Goal: Task Accomplishment & Management: Use online tool/utility

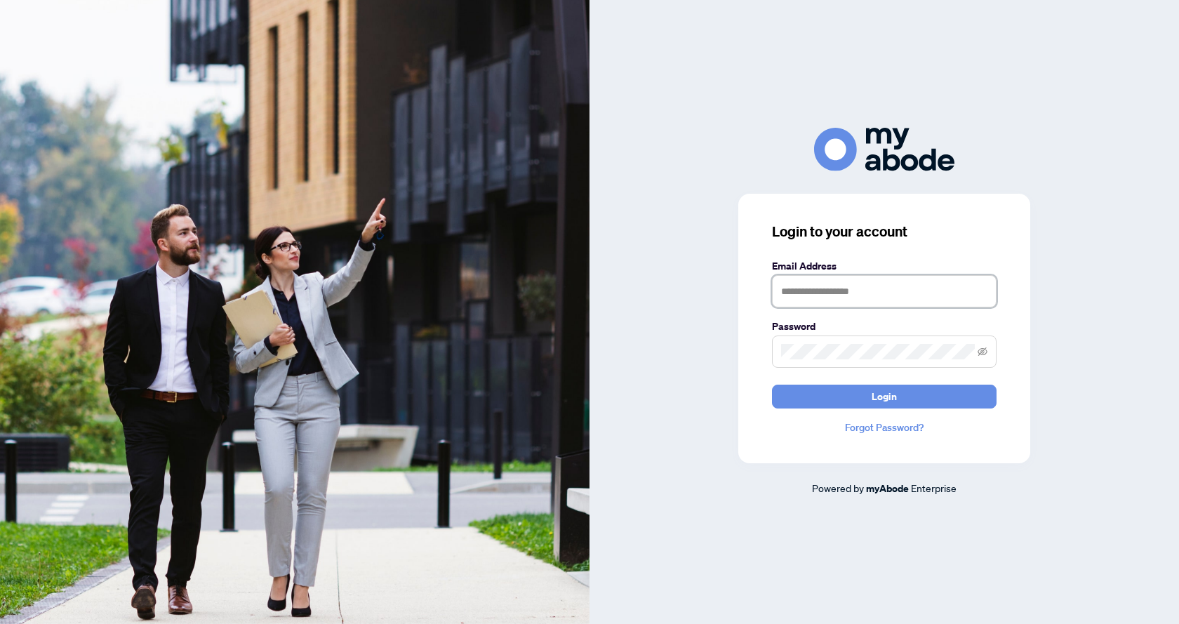
click at [825, 288] on input "text" at bounding box center [884, 291] width 224 height 32
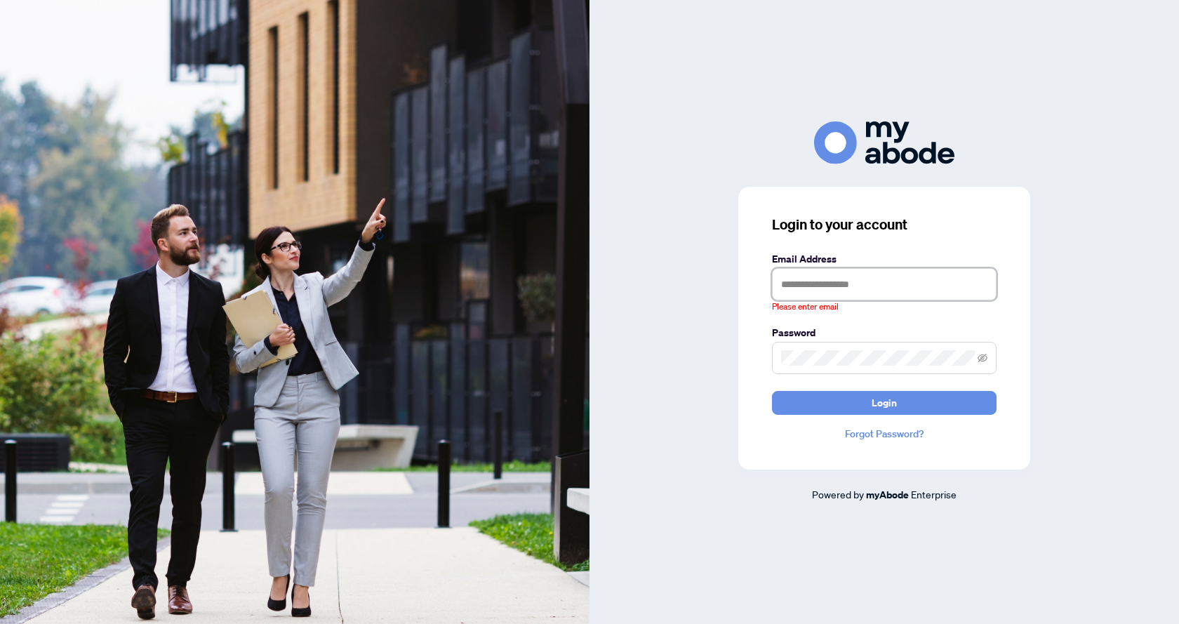
type input "**********"
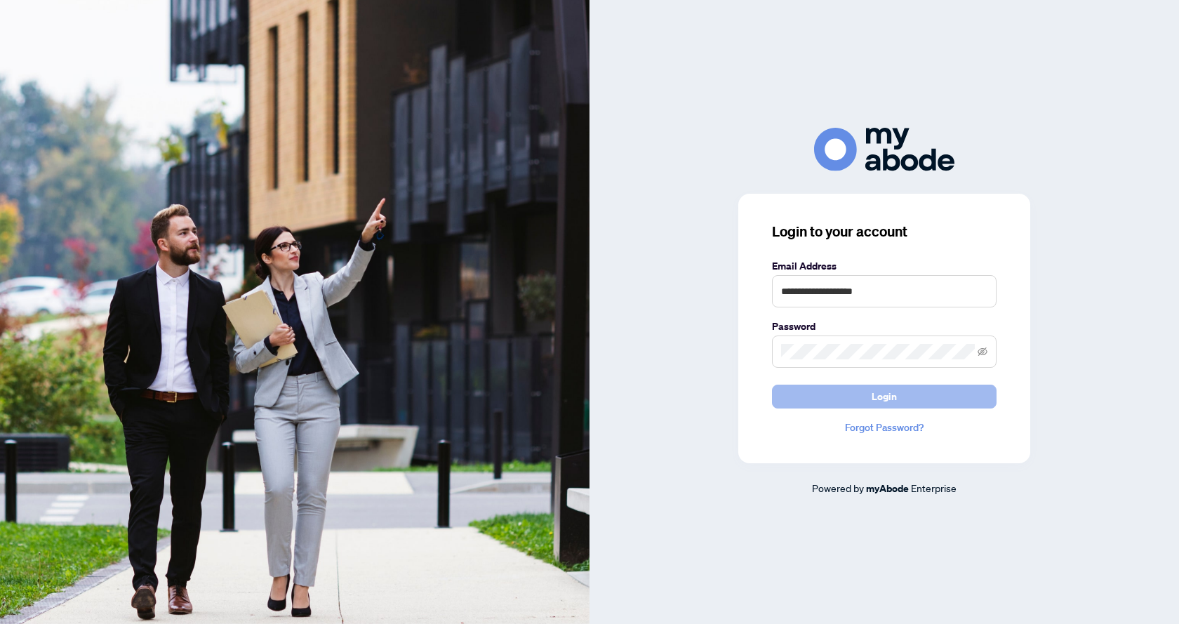
click at [866, 386] on button "Login" at bounding box center [884, 396] width 224 height 24
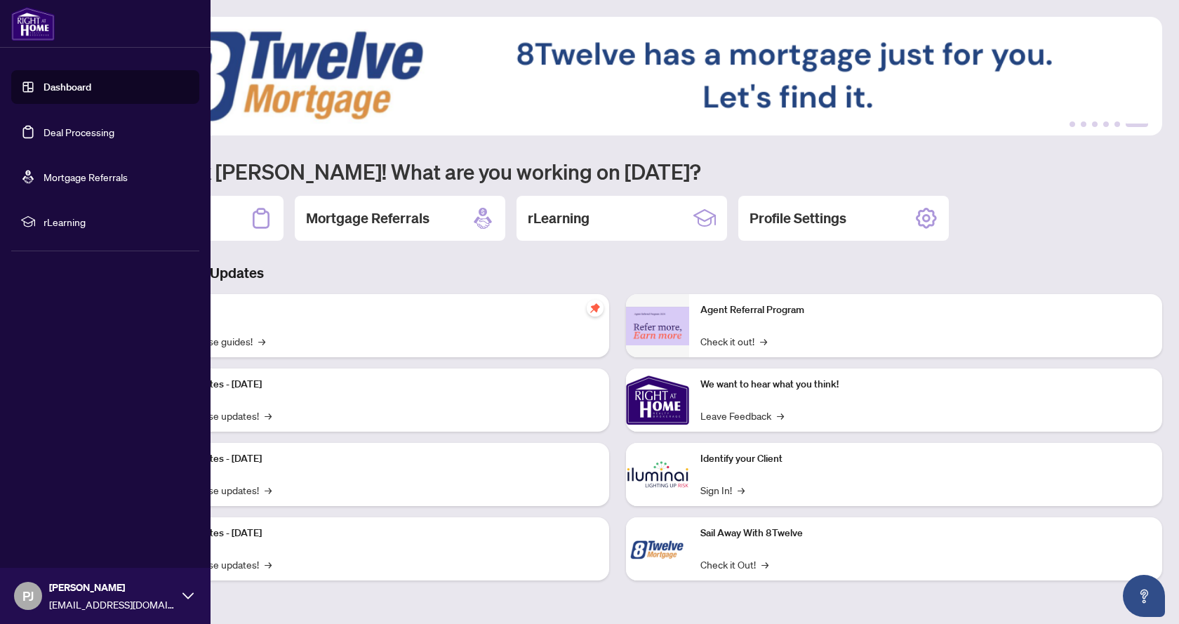
click at [65, 131] on link "Deal Processing" at bounding box center [78, 132] width 71 height 13
